Goal: Task Accomplishment & Management: Use online tool/utility

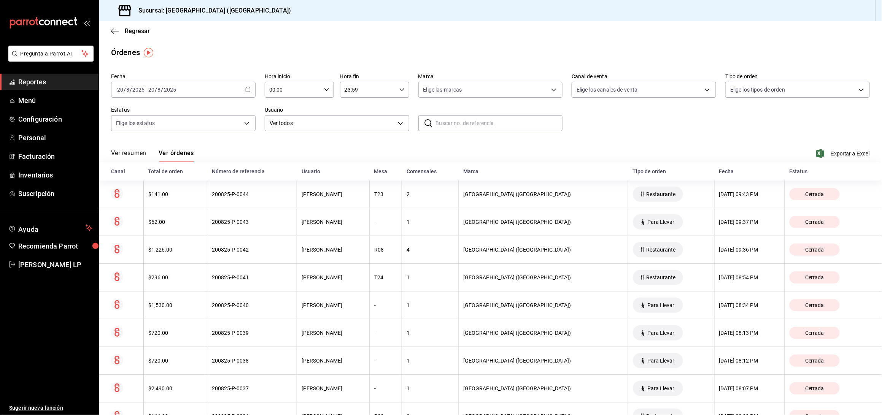
click at [247, 87] on icon "button" at bounding box center [247, 89] width 5 height 5
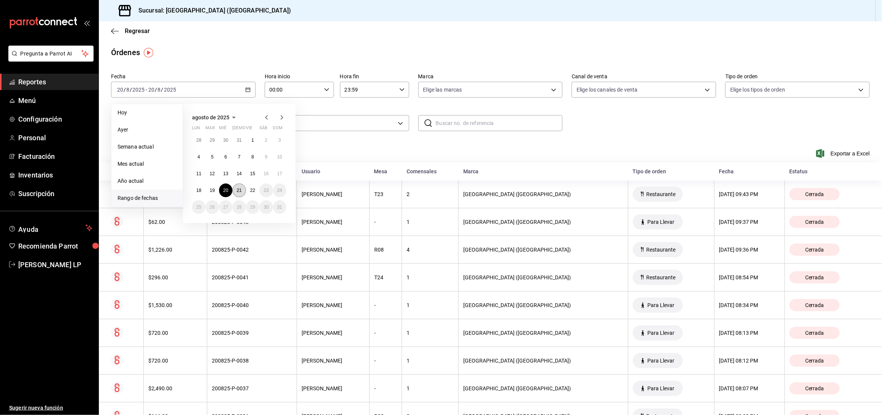
click at [238, 192] on abbr "21" at bounding box center [239, 190] width 5 height 5
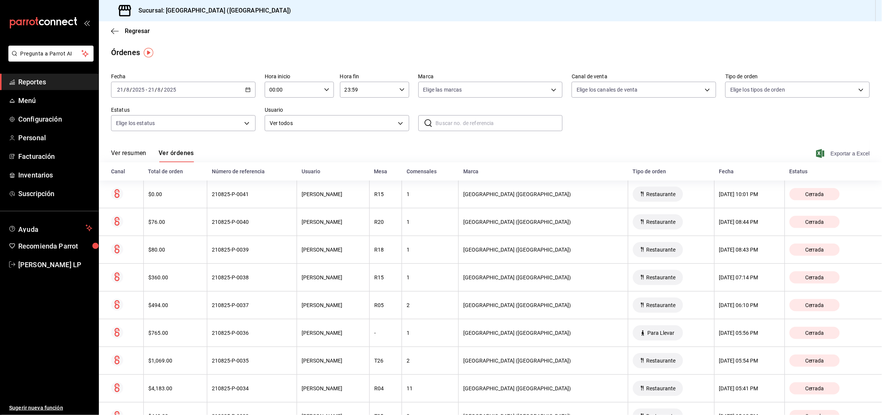
click at [825, 156] on span "Exportar a Excel" at bounding box center [844, 153] width 52 height 9
click at [295, 122] on body "Pregunta a Parrot AI Reportes Menú Configuración Personal Facturación Inventari…" at bounding box center [441, 207] width 882 height 415
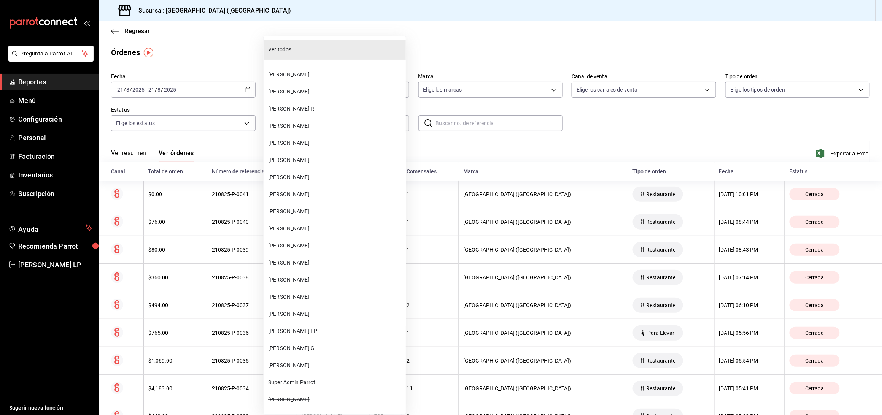
click at [476, 141] on div at bounding box center [441, 207] width 882 height 415
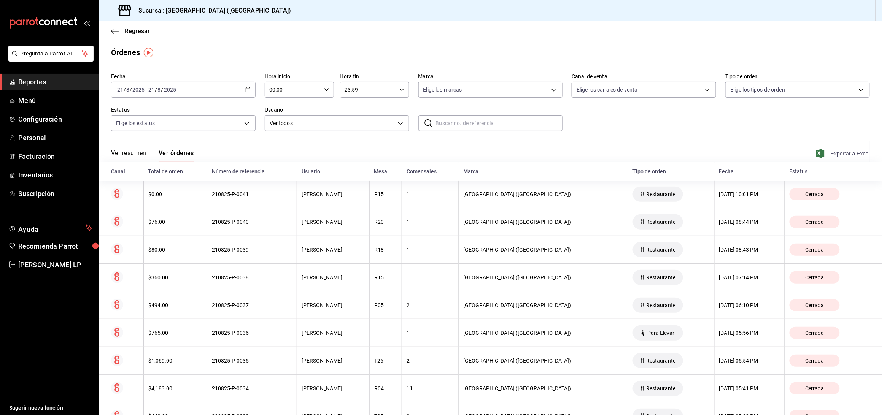
click at [845, 156] on span "Exportar a Excel" at bounding box center [844, 153] width 52 height 9
click at [49, 268] on span "[PERSON_NAME] LP" at bounding box center [55, 265] width 74 height 10
